Goal: Navigation & Orientation: Find specific page/section

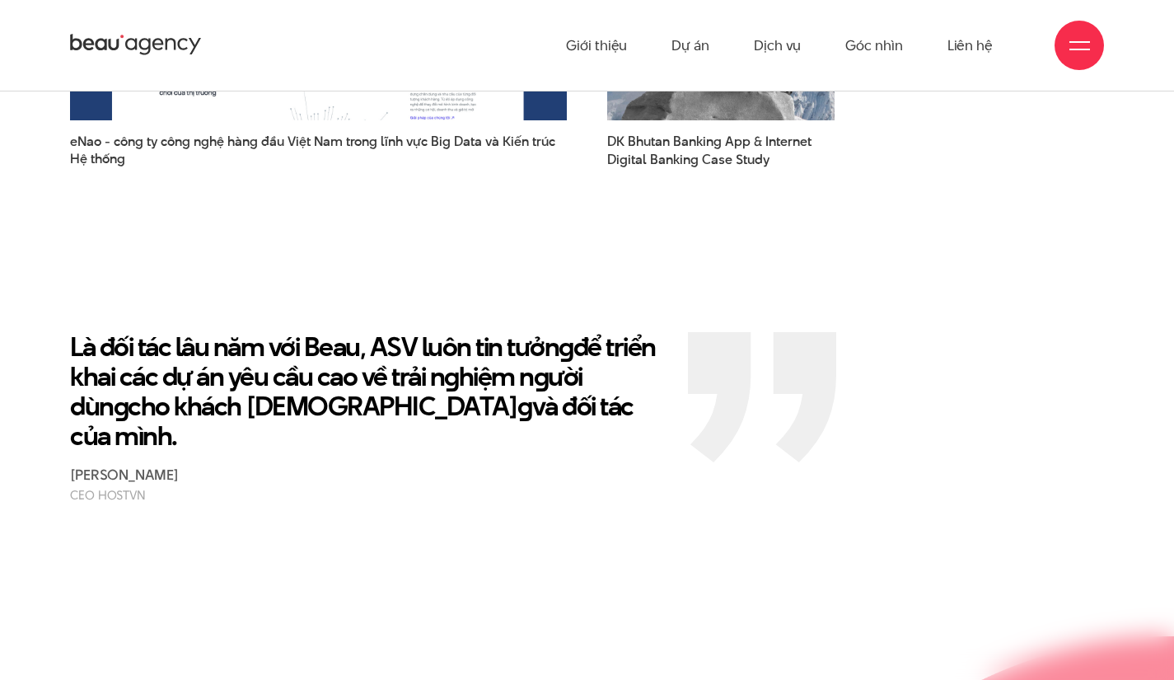
scroll to position [2578, 0]
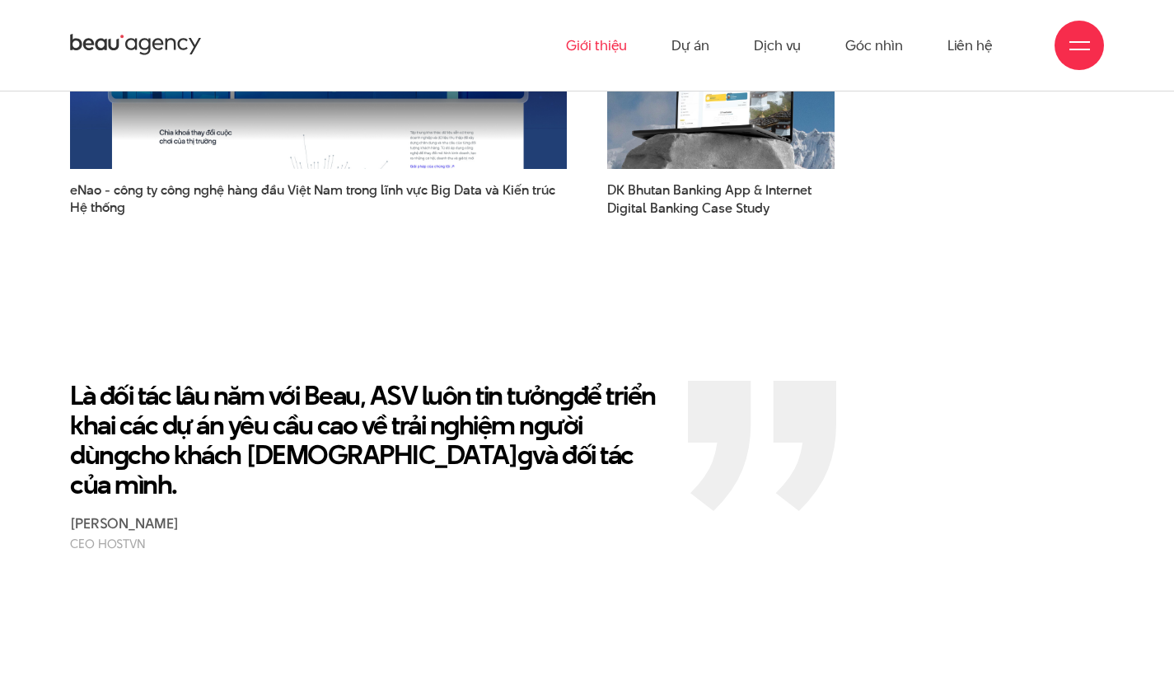
click at [593, 40] on link "Giới thiệu" at bounding box center [596, 45] width 61 height 91
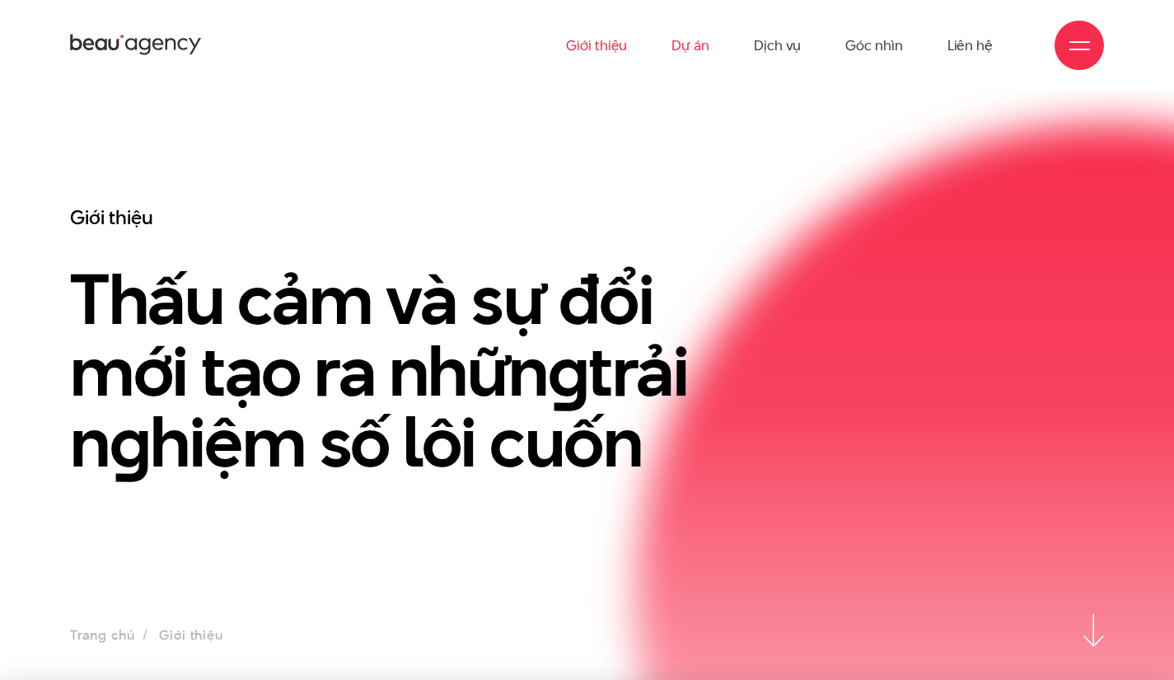
click at [695, 49] on link "Dự án" at bounding box center [690, 45] width 38 height 91
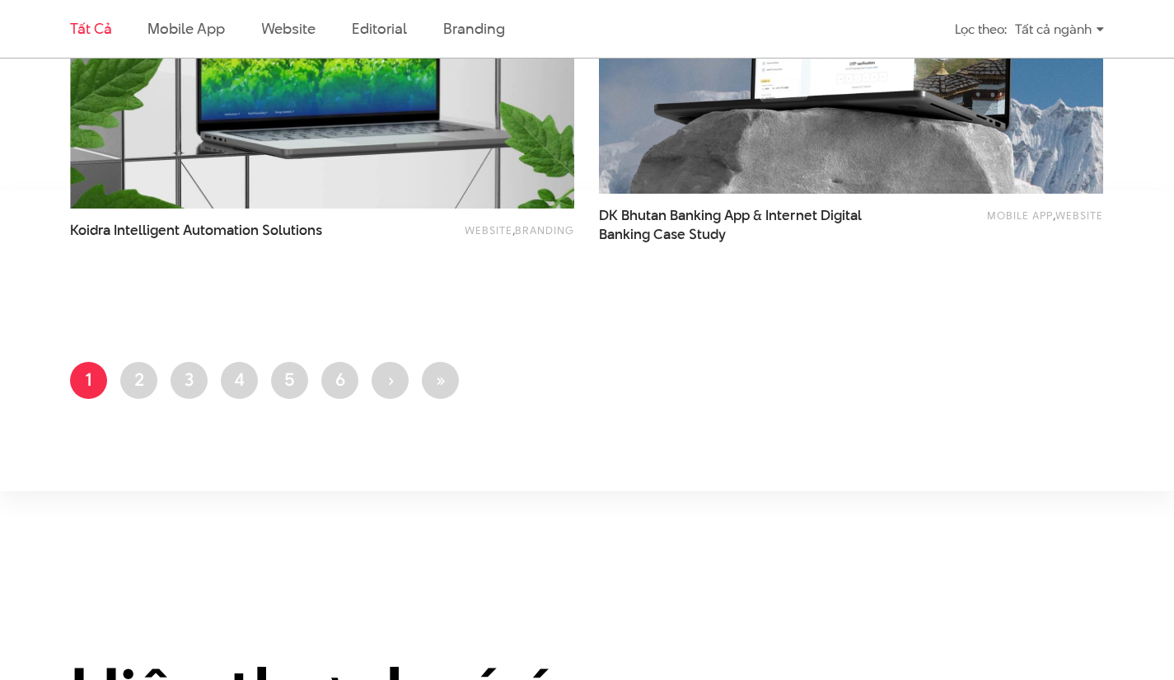
scroll to position [2976, 0]
click at [140, 376] on link "Trang 2" at bounding box center [138, 379] width 37 height 37
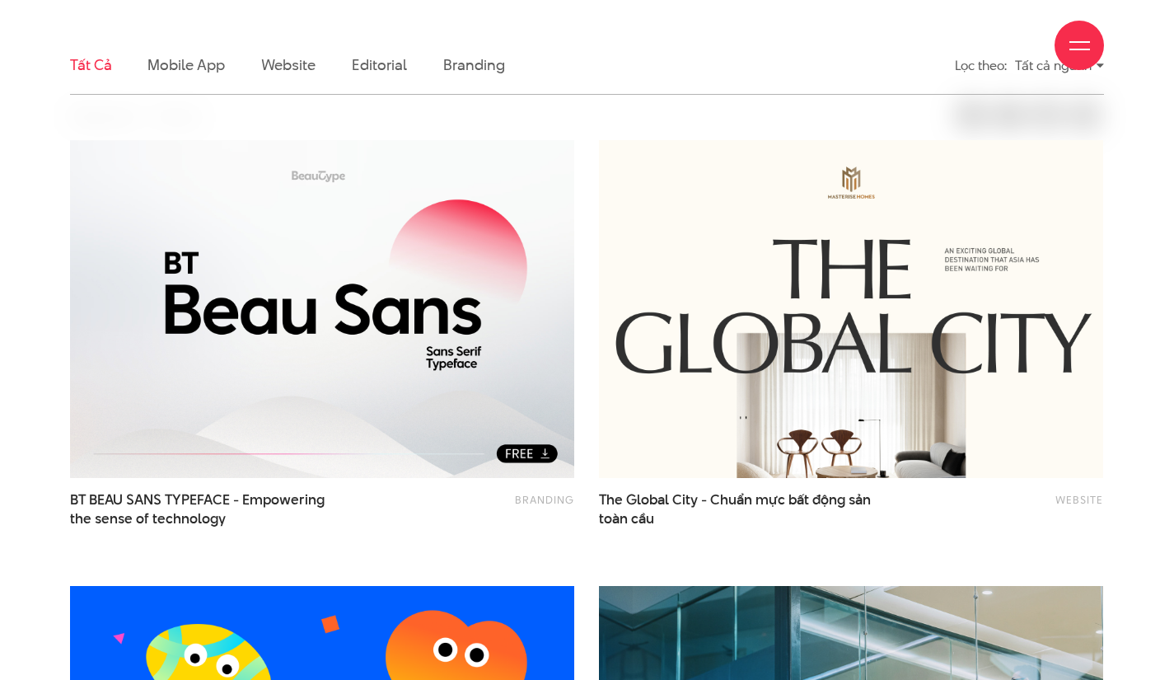
scroll to position [463, 0]
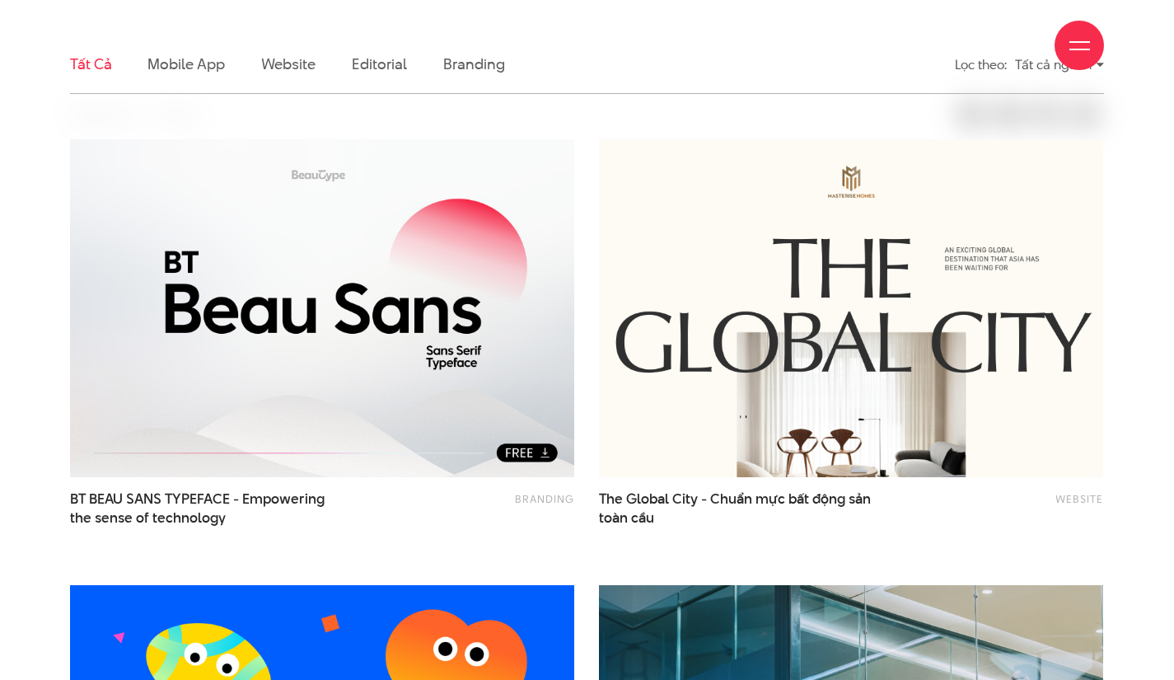
click at [283, 71] on div "Giới thiệu Dự án Dịch vụ Góc nhìn Liên hệ" at bounding box center [587, 45] width 1034 height 91
click at [287, 62] on div "Giới thiệu Dự án Dịch vụ Góc nhìn Liên hệ" at bounding box center [587, 45] width 1034 height 91
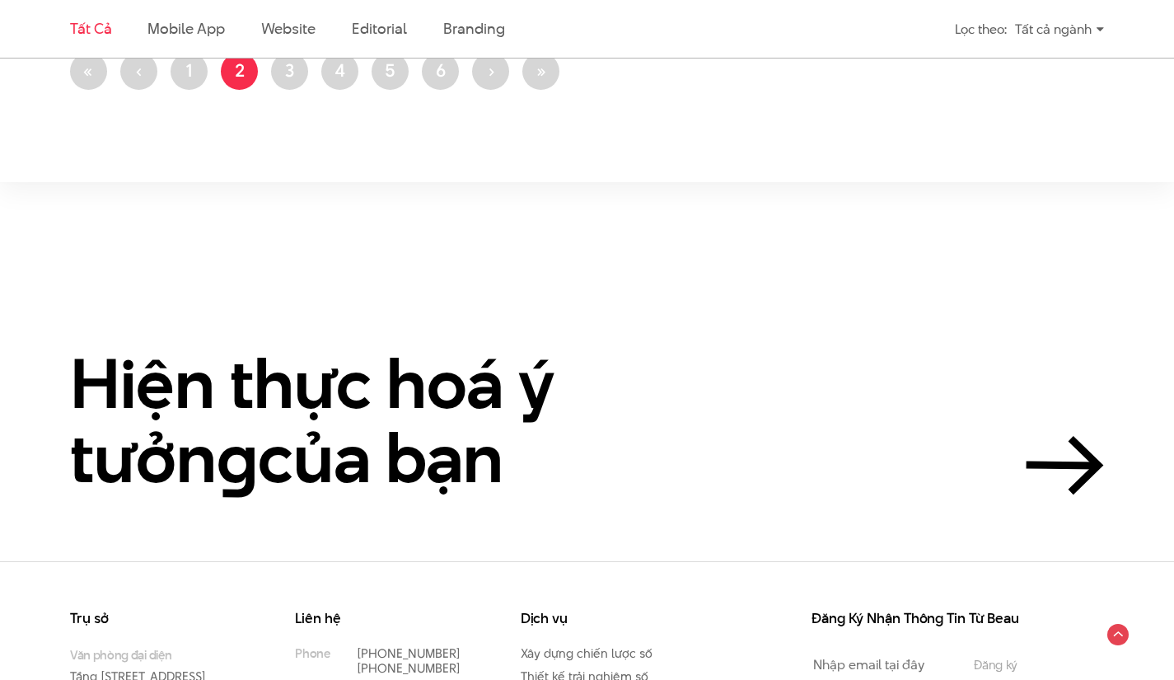
scroll to position [3191, 0]
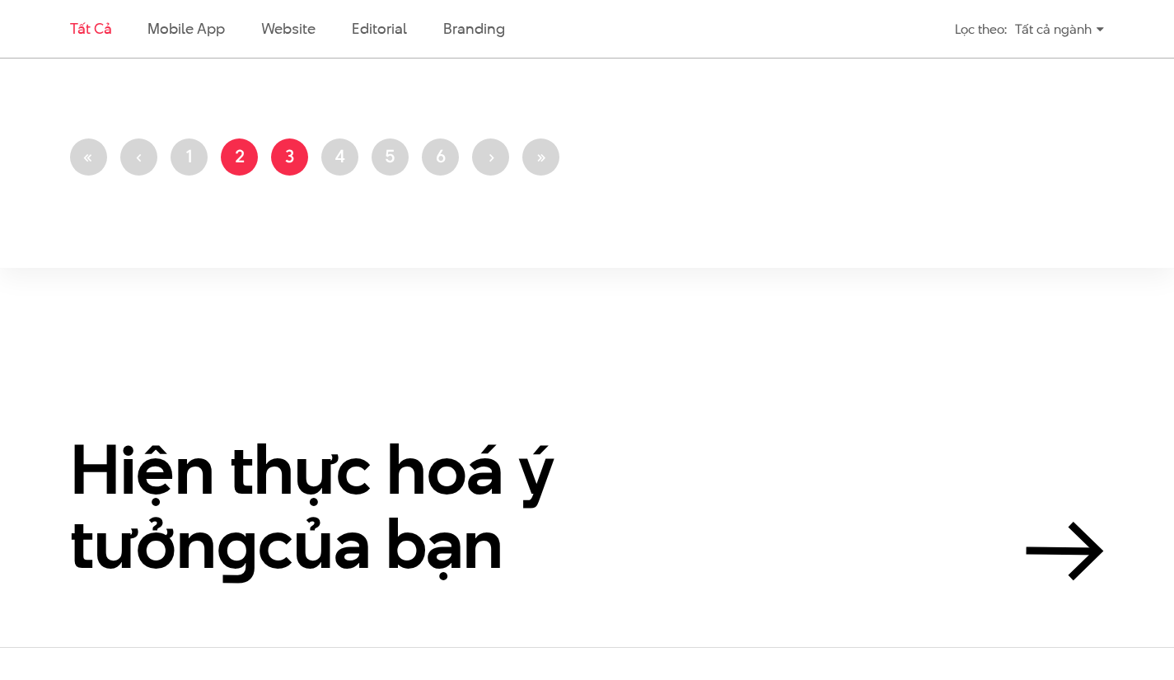
click at [290, 158] on link "Trang 3" at bounding box center [289, 156] width 37 height 37
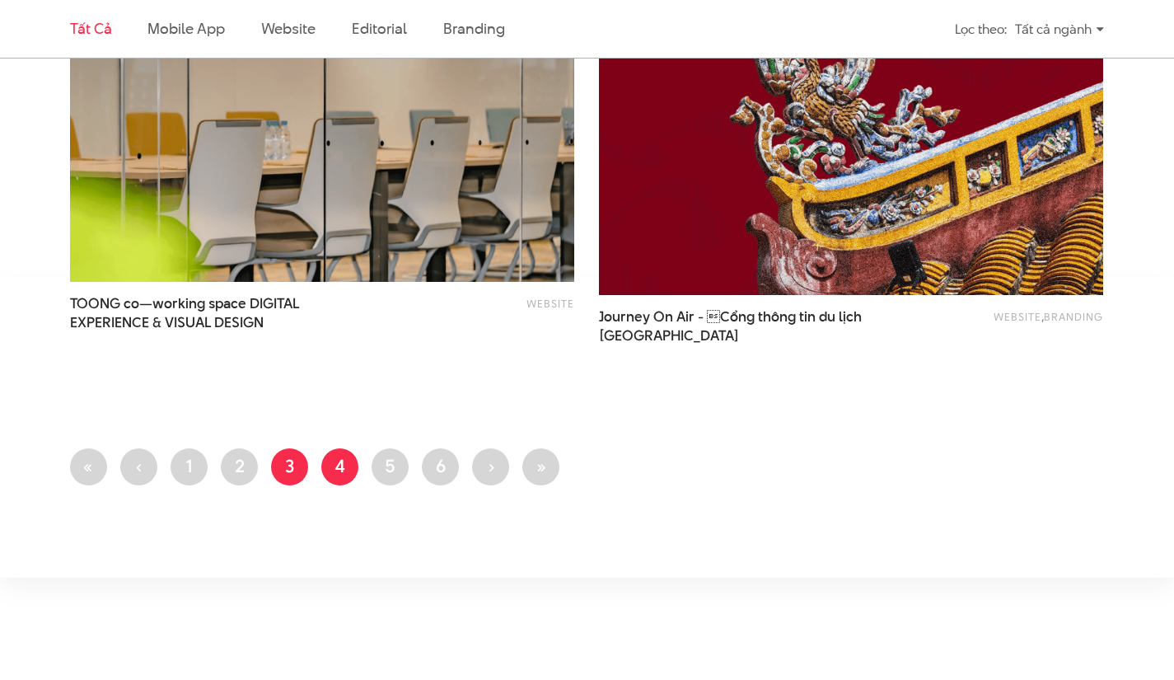
scroll to position [2895, 0]
click at [340, 470] on link "Trang 4" at bounding box center [339, 465] width 37 height 37
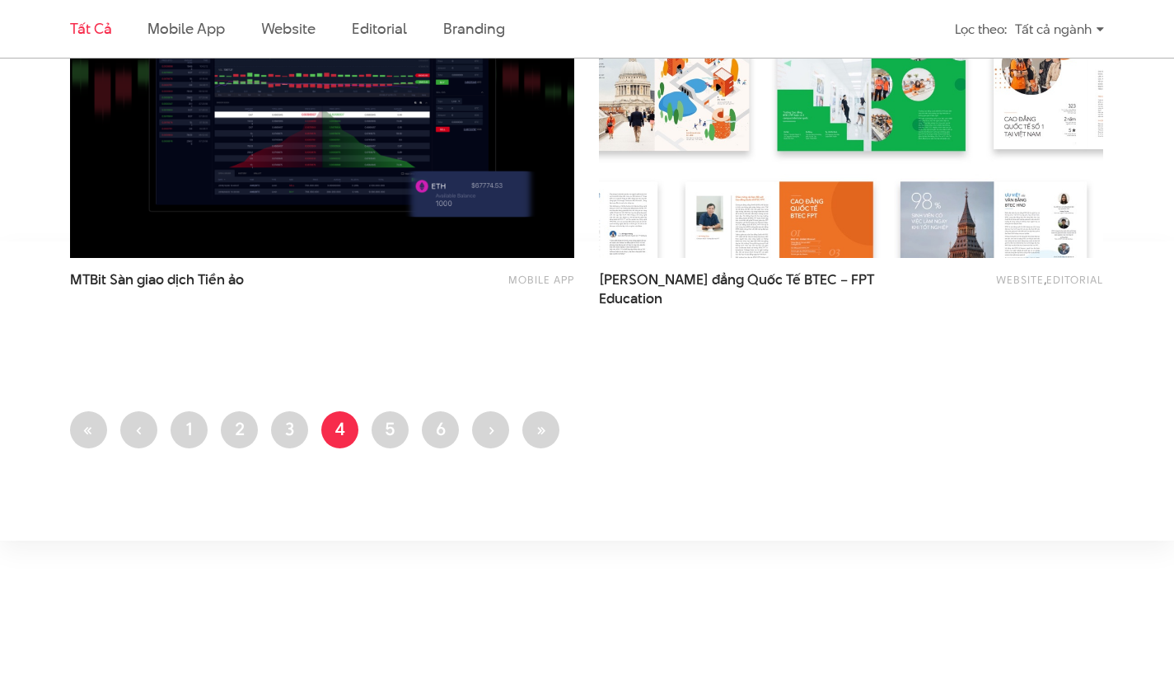
scroll to position [2914, 0]
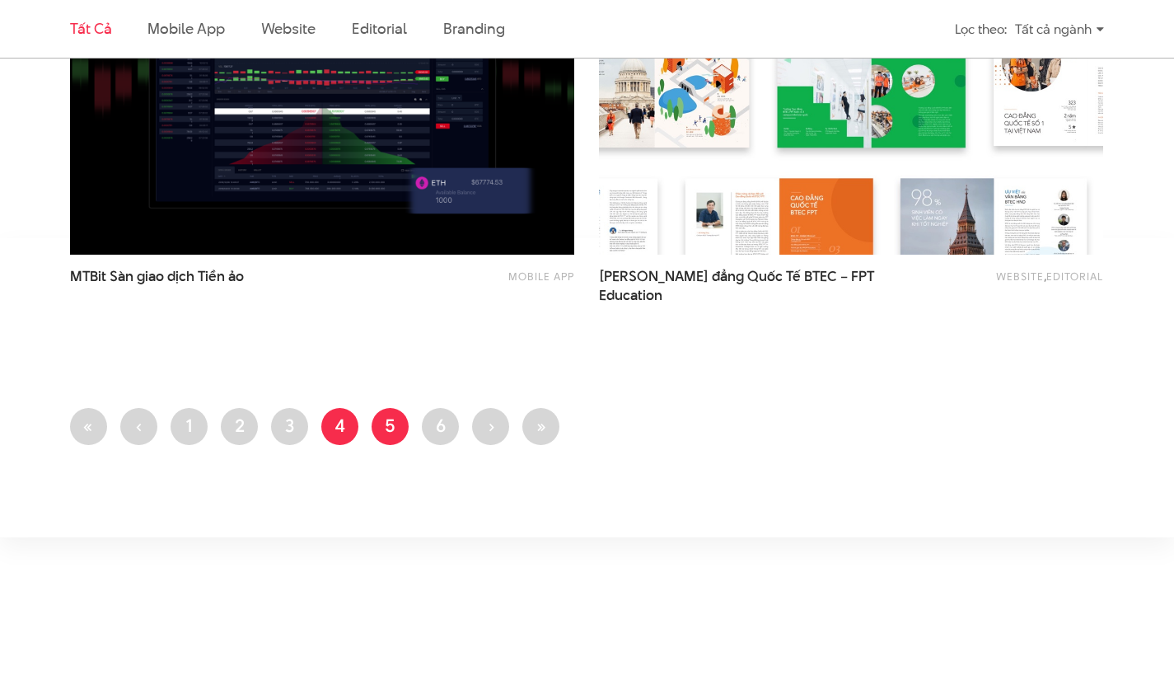
click at [390, 433] on link "Trang 5" at bounding box center [390, 426] width 37 height 37
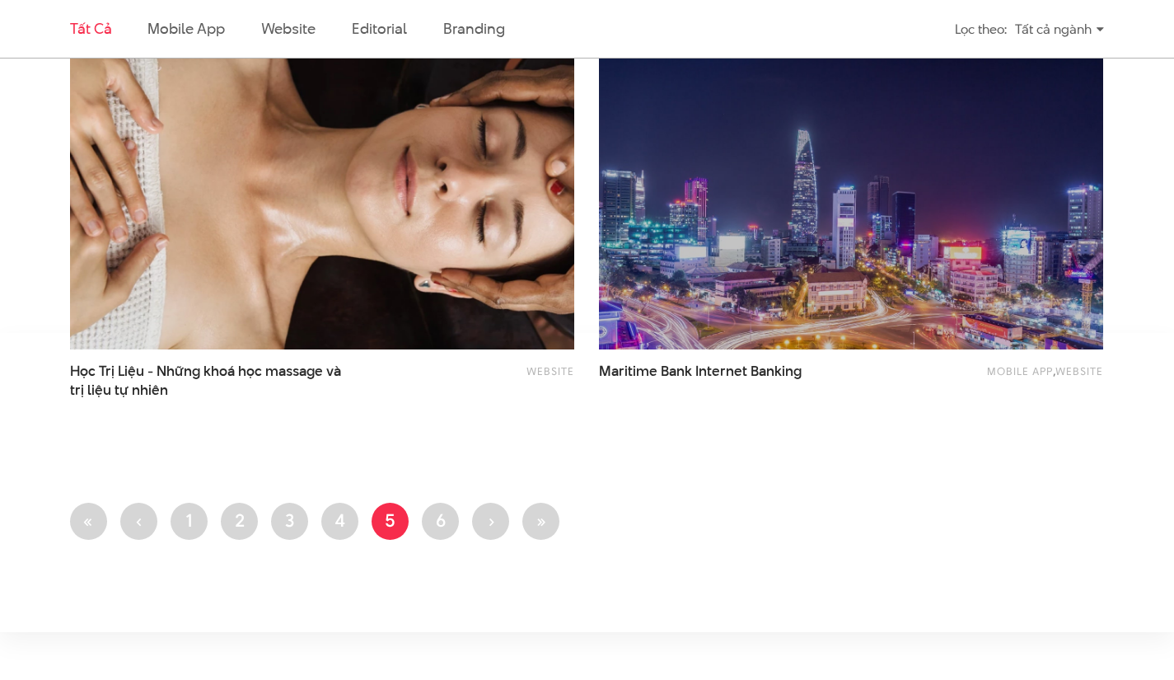
scroll to position [2822, 0]
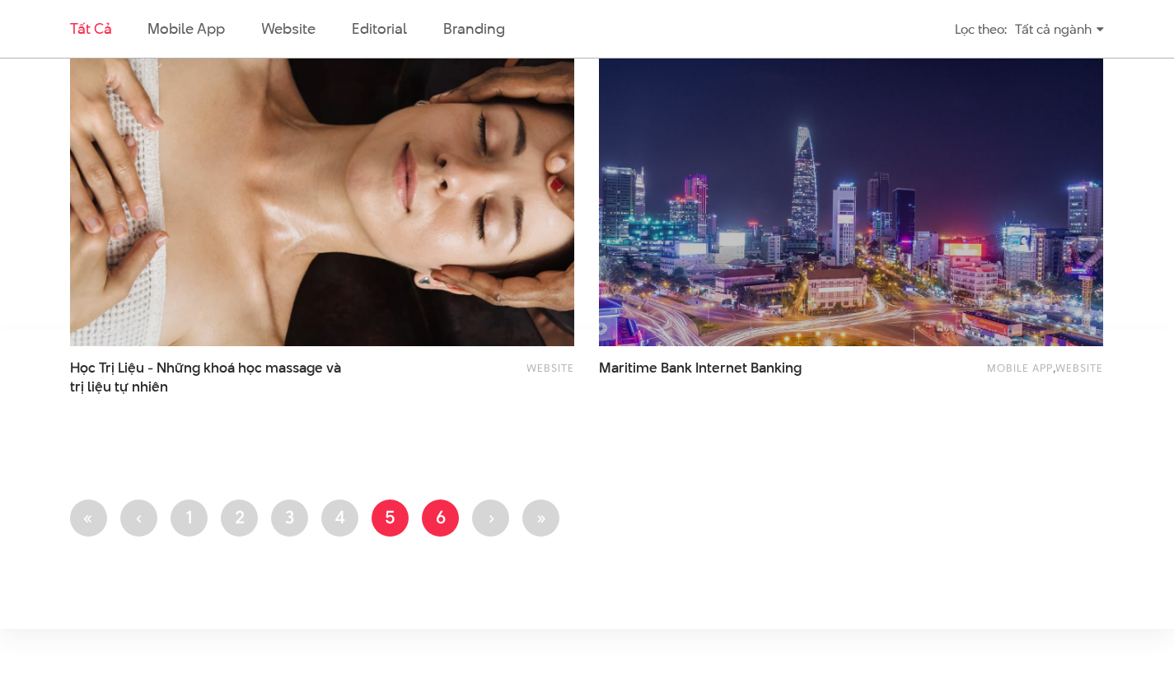
click at [437, 509] on link "Trang 6" at bounding box center [440, 517] width 37 height 37
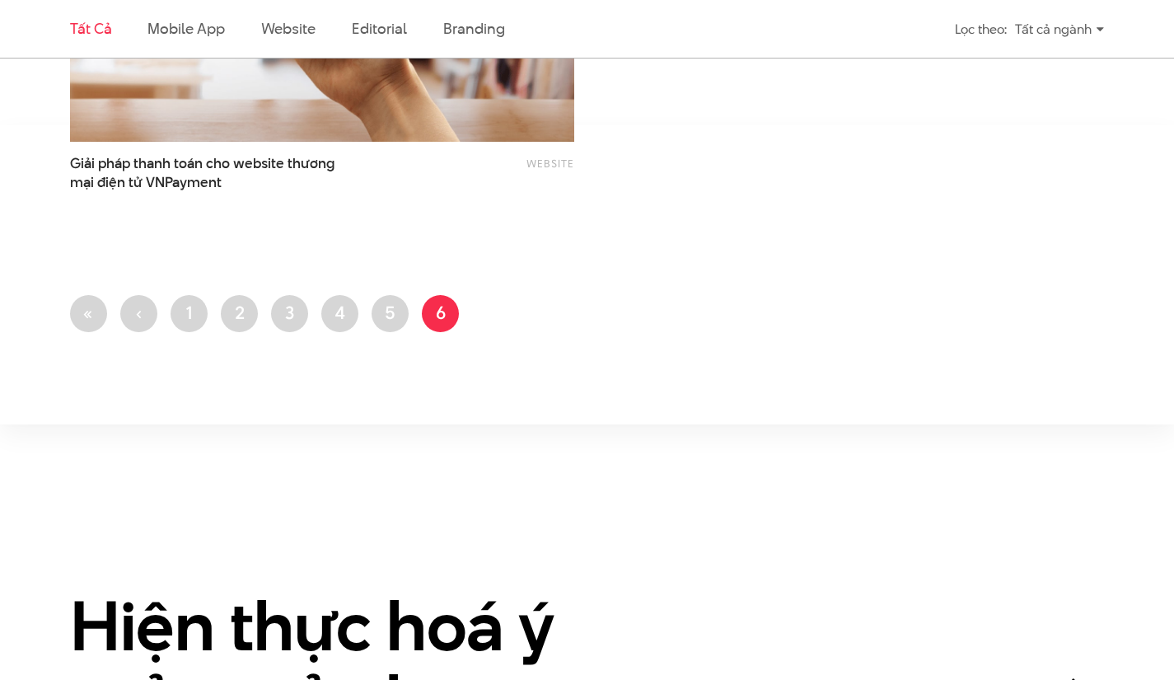
scroll to position [3037, 0]
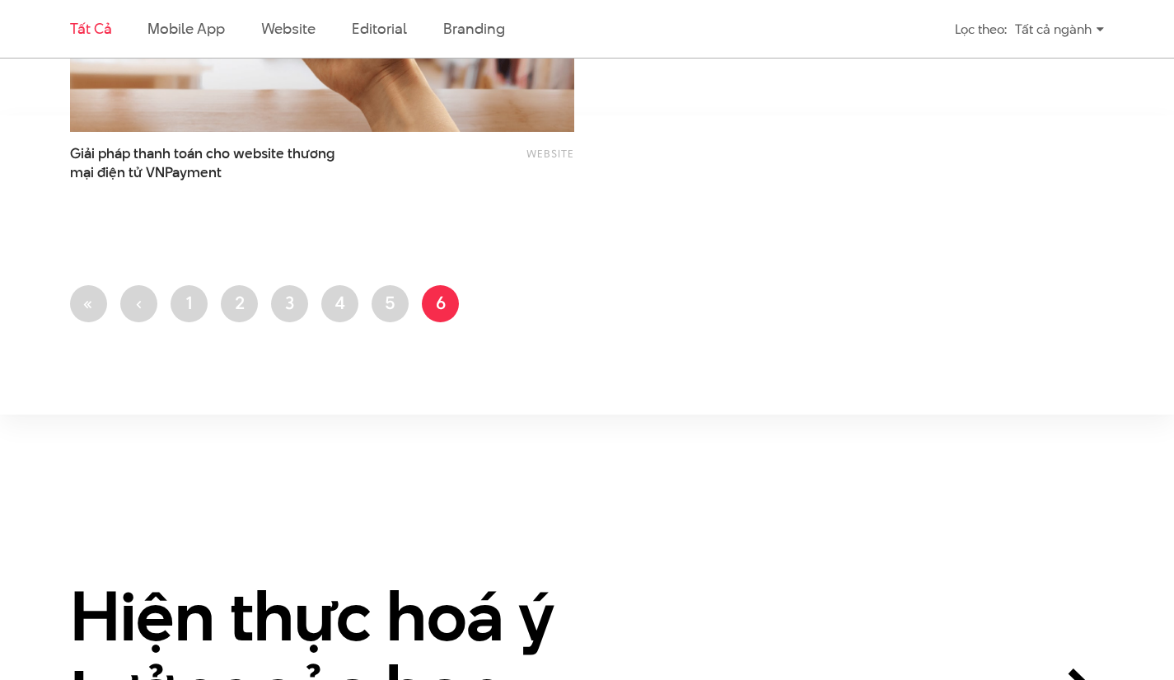
click at [433, 179] on div "Website Giải pháp thanh toán cho website thương mại điện tử VNPayment" at bounding box center [322, 163] width 504 height 38
